Goal: Task Accomplishment & Management: Complete application form

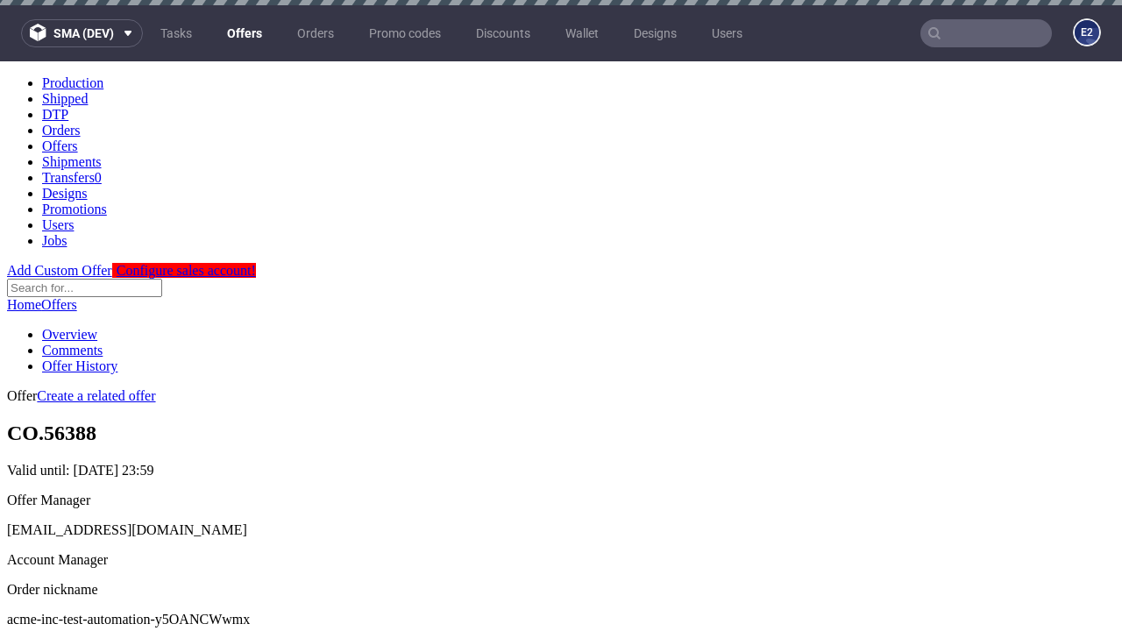
scroll to position [5, 0]
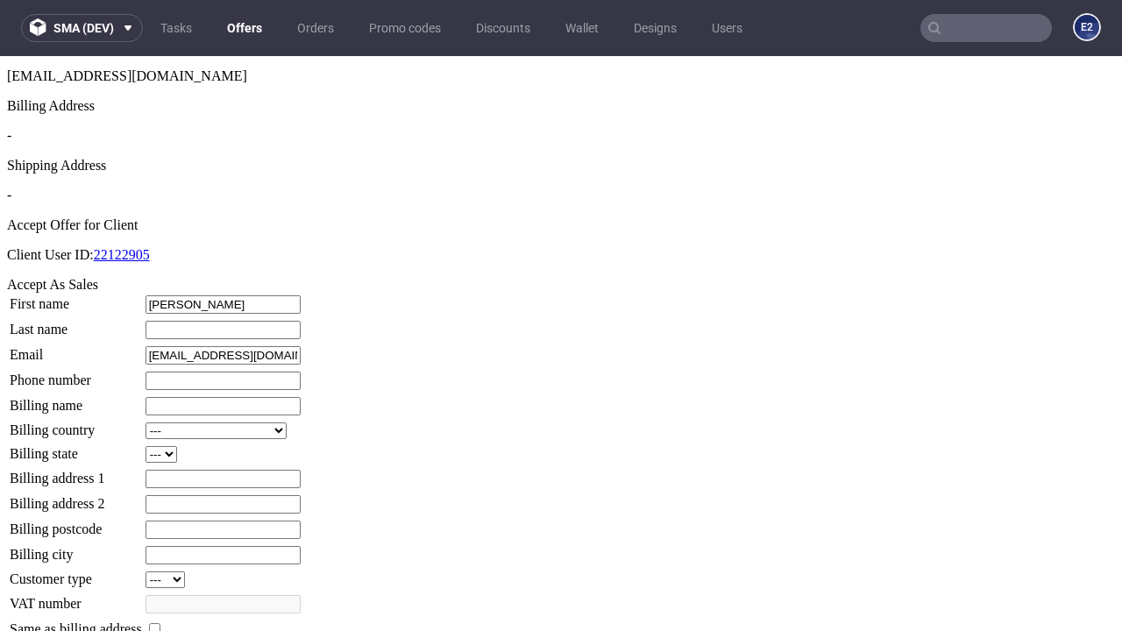
type input "[PERSON_NAME]"
type input "1509813888"
type input "[PERSON_NAME]"
select select "13"
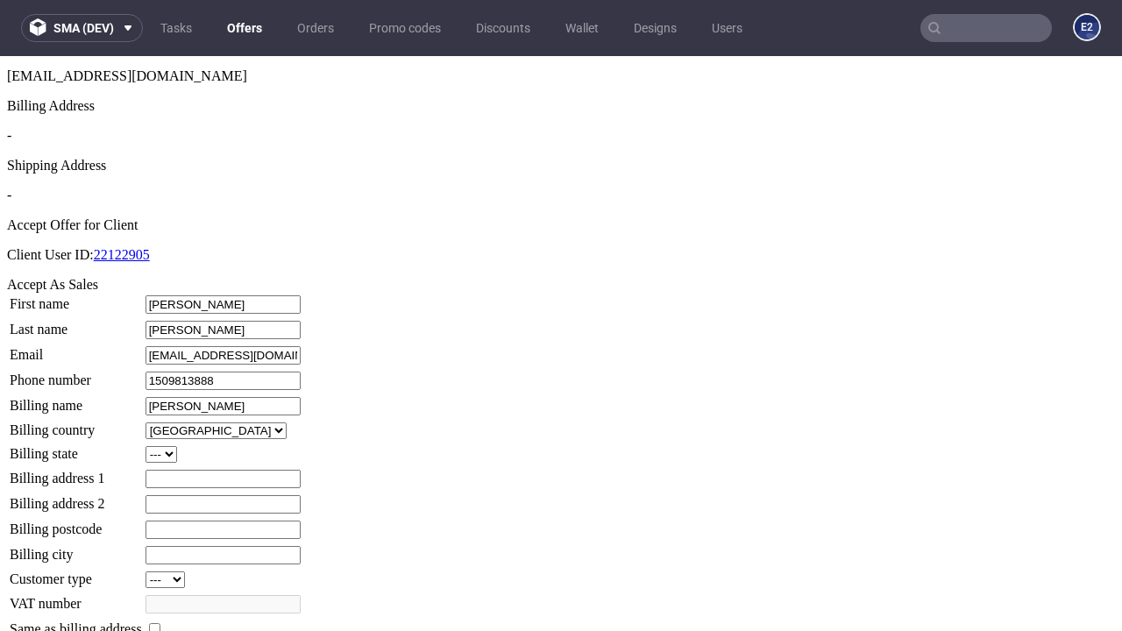
select select "132"
type input "[PERSON_NAME]"
type input "[STREET_ADDRESS]"
type input "CW23 2KW"
type input "[PERSON_NAME] Court"
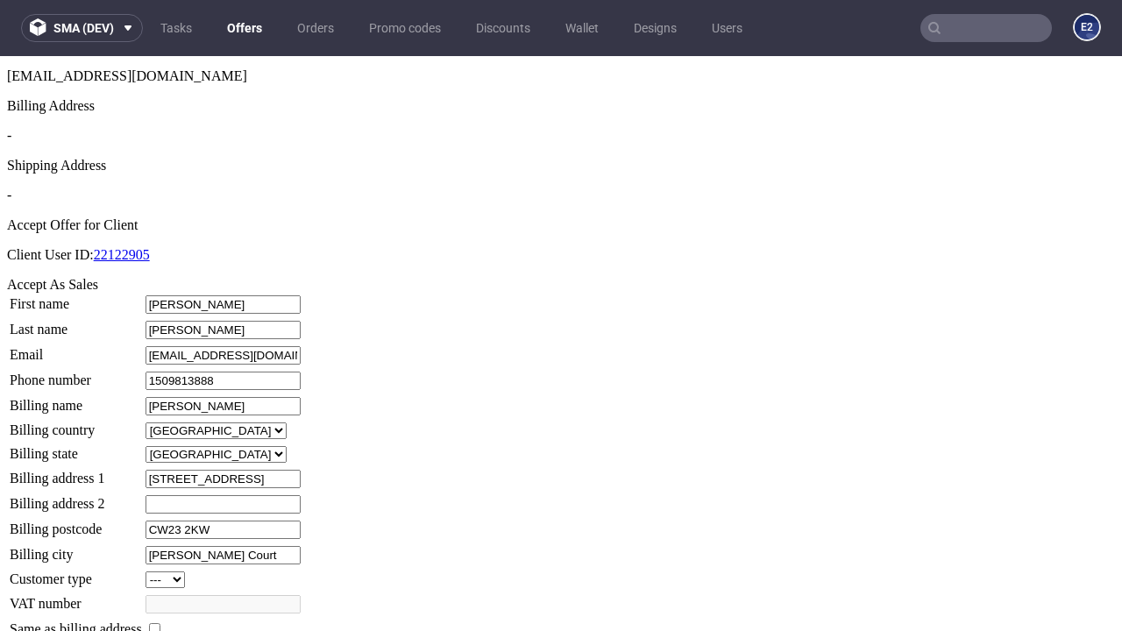
click at [160, 623] on input "checkbox" at bounding box center [154, 628] width 11 height 11
checkbox input "true"
type input "[PERSON_NAME]"
select select "13"
type input "[STREET_ADDRESS]"
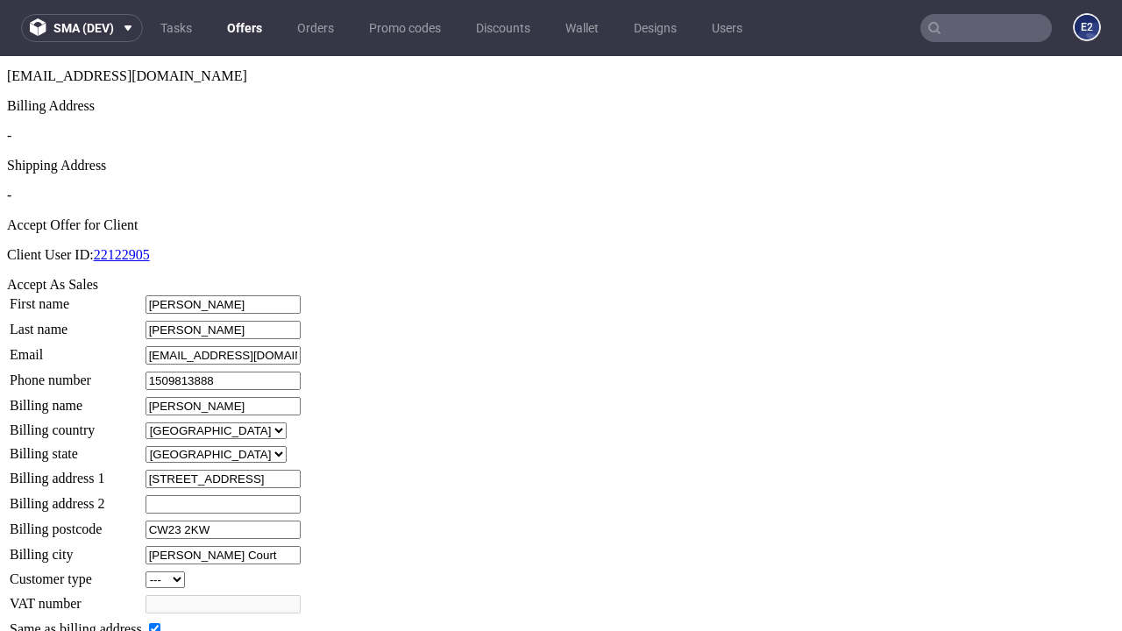
type input "CW23 2KW"
type input "[PERSON_NAME] Court"
select select "132"
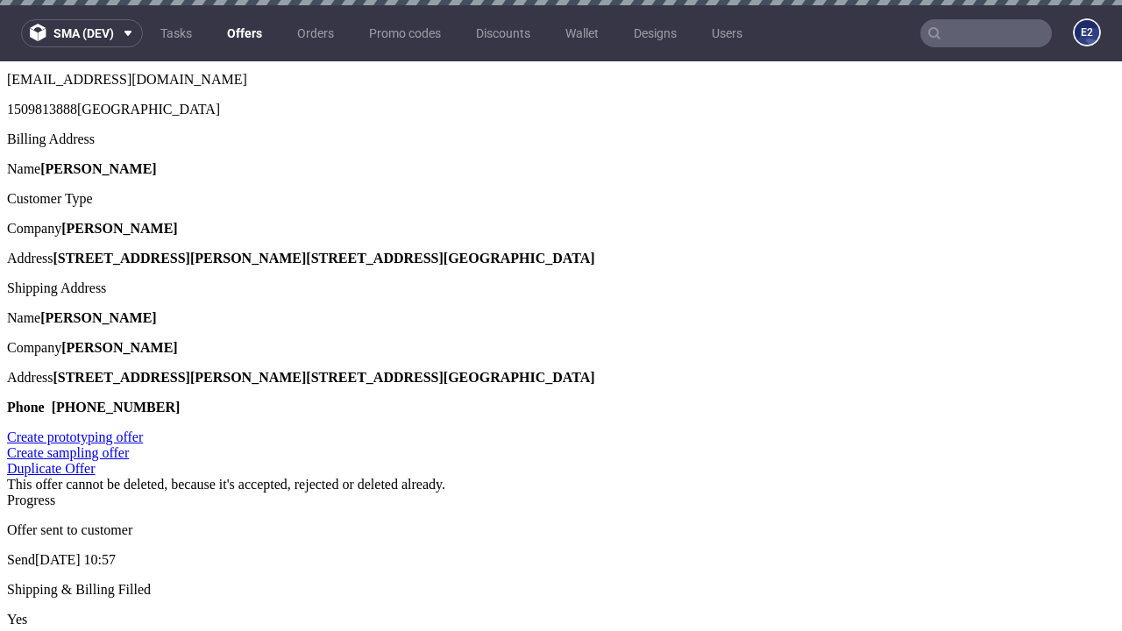
scroll to position [0, 0]
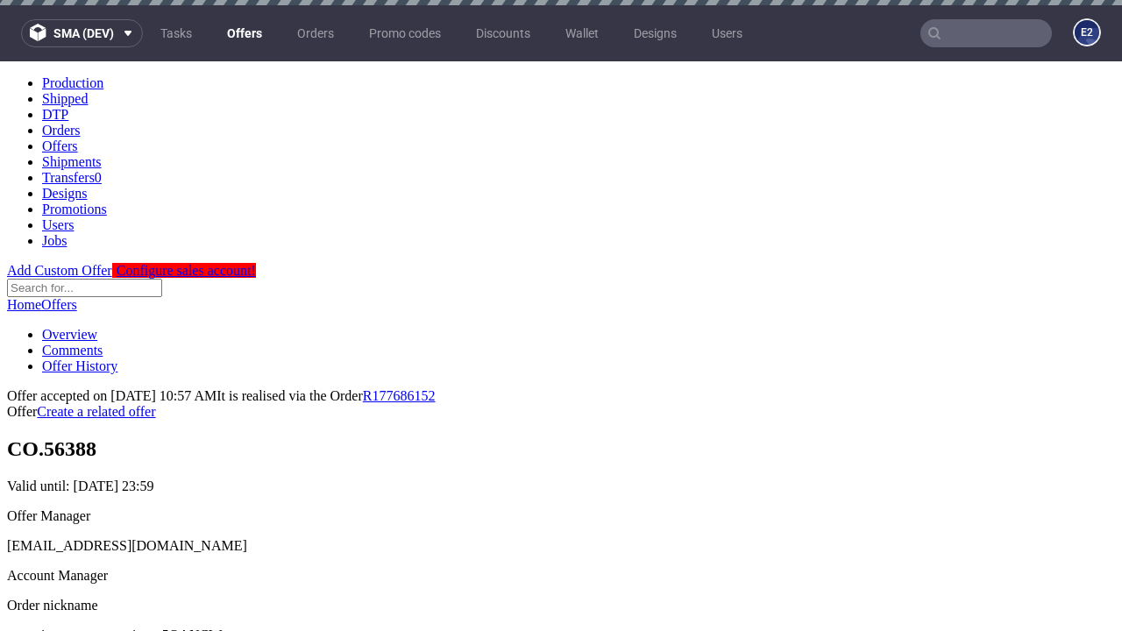
type input "[DATE]"
select select "12214305"
type input "In progress..."
